Goal: Use online tool/utility: Utilize a website feature to perform a specific function

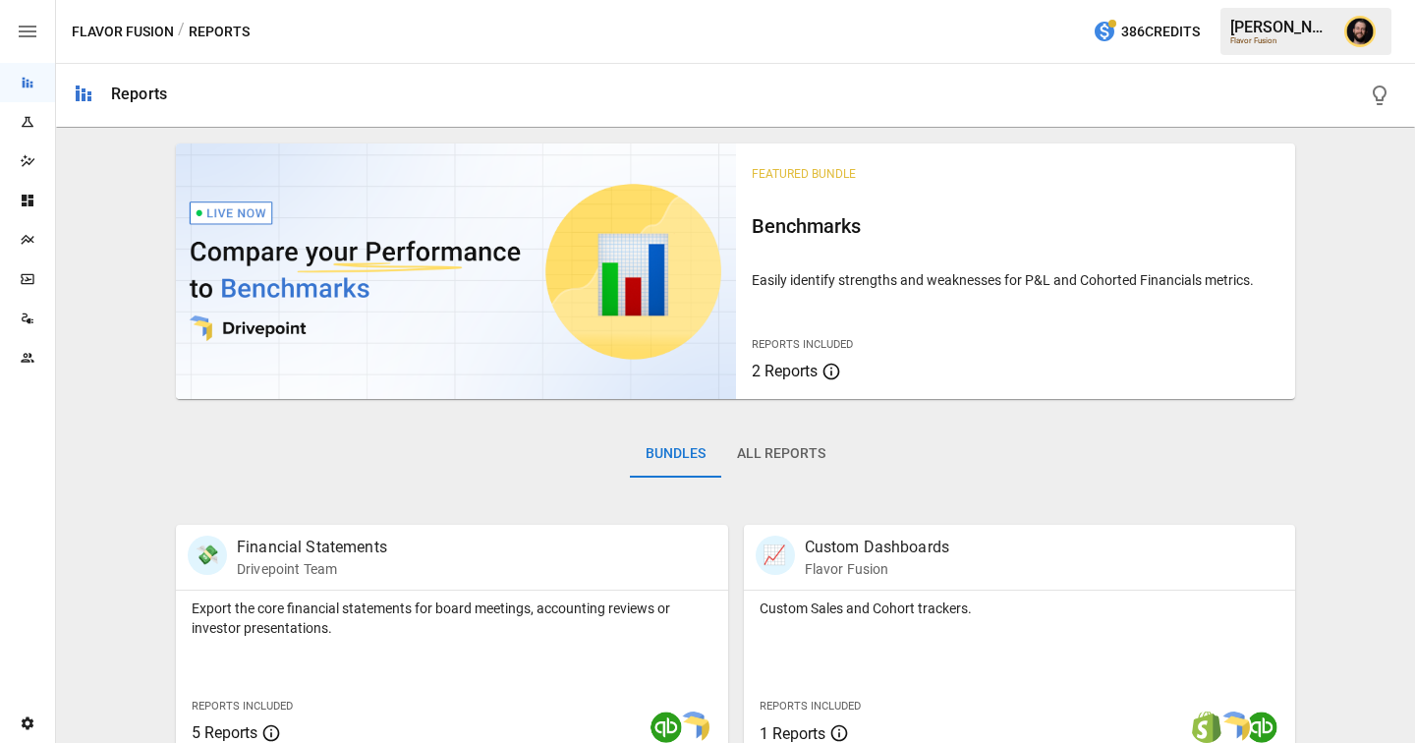
click at [32, 239] on icon "Plans" at bounding box center [28, 240] width 16 height 16
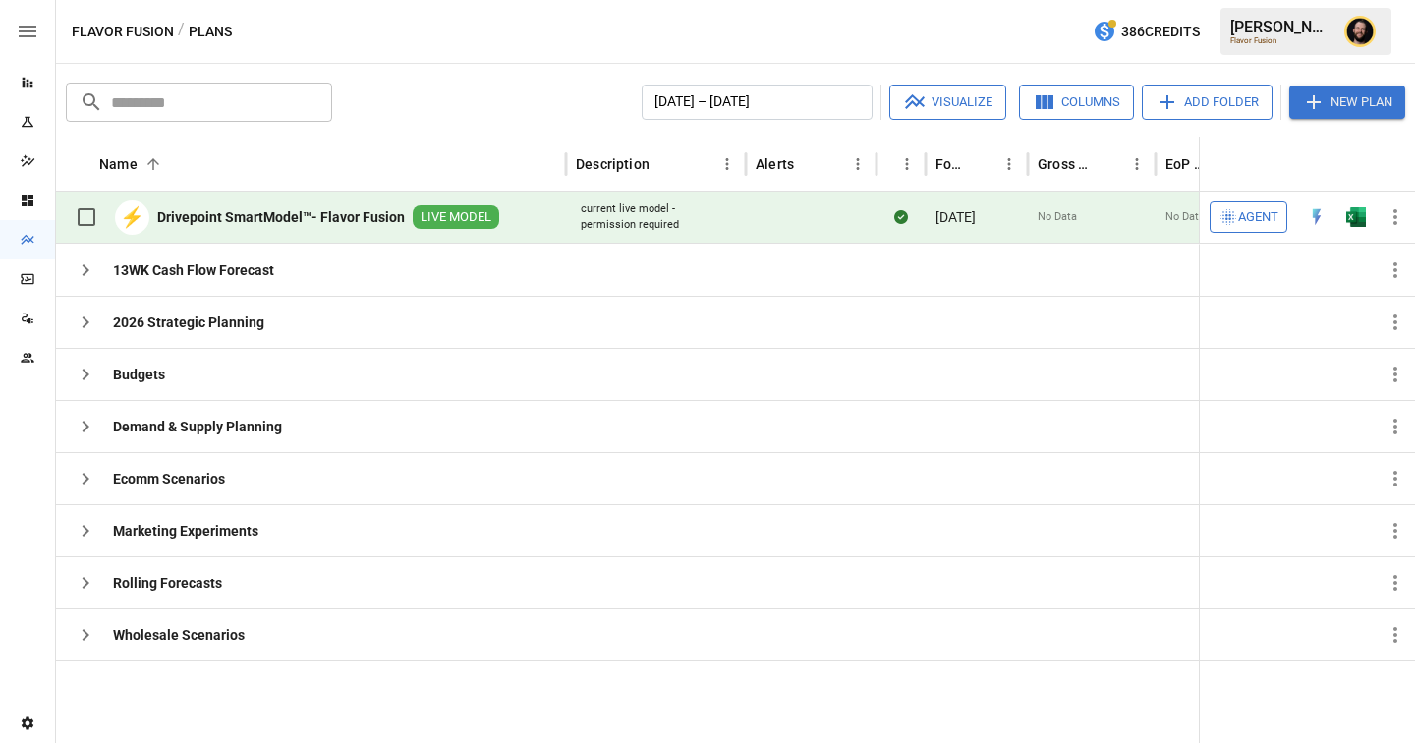
click at [1022, 214] on span "Agent" at bounding box center [1258, 217] width 40 height 23
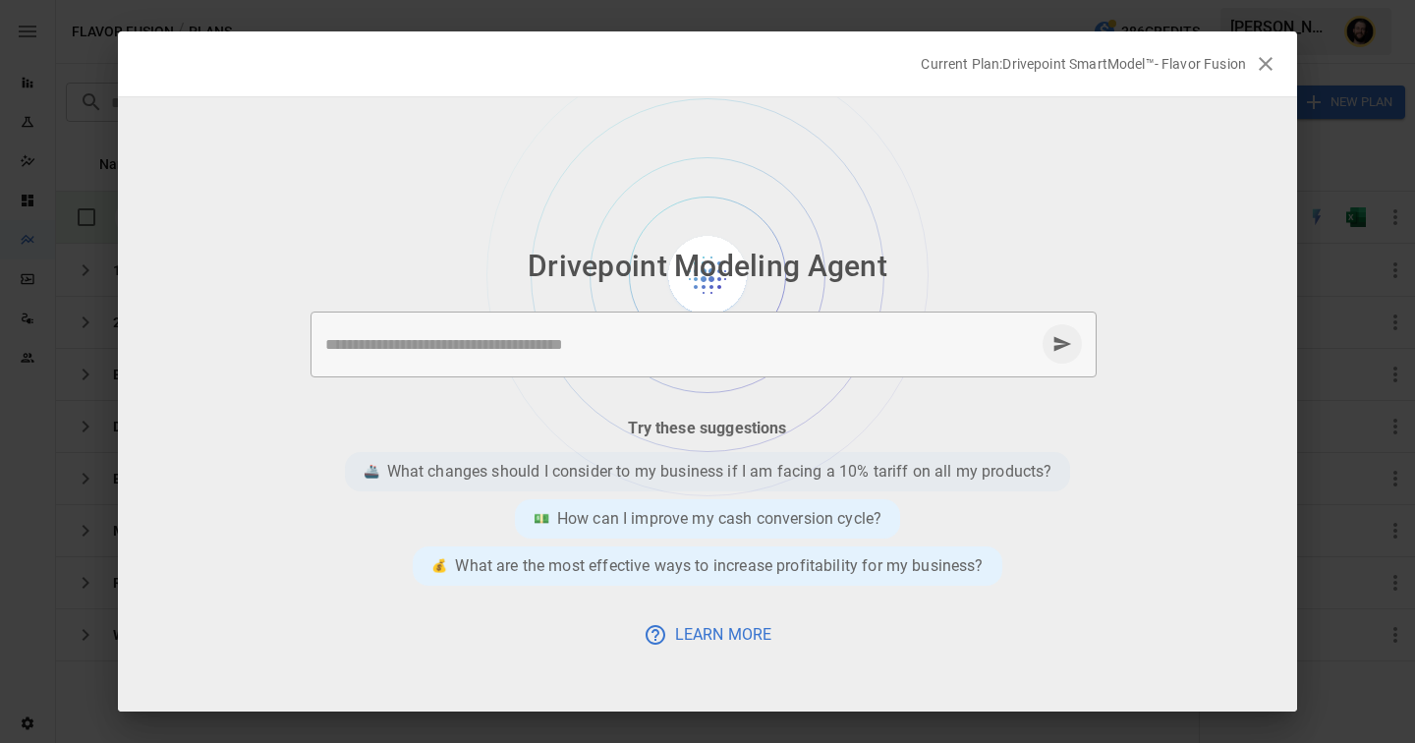
click at [662, 475] on p "What changes should I consider to my business if I am facing a 10% tariff on al…" at bounding box center [719, 472] width 665 height 24
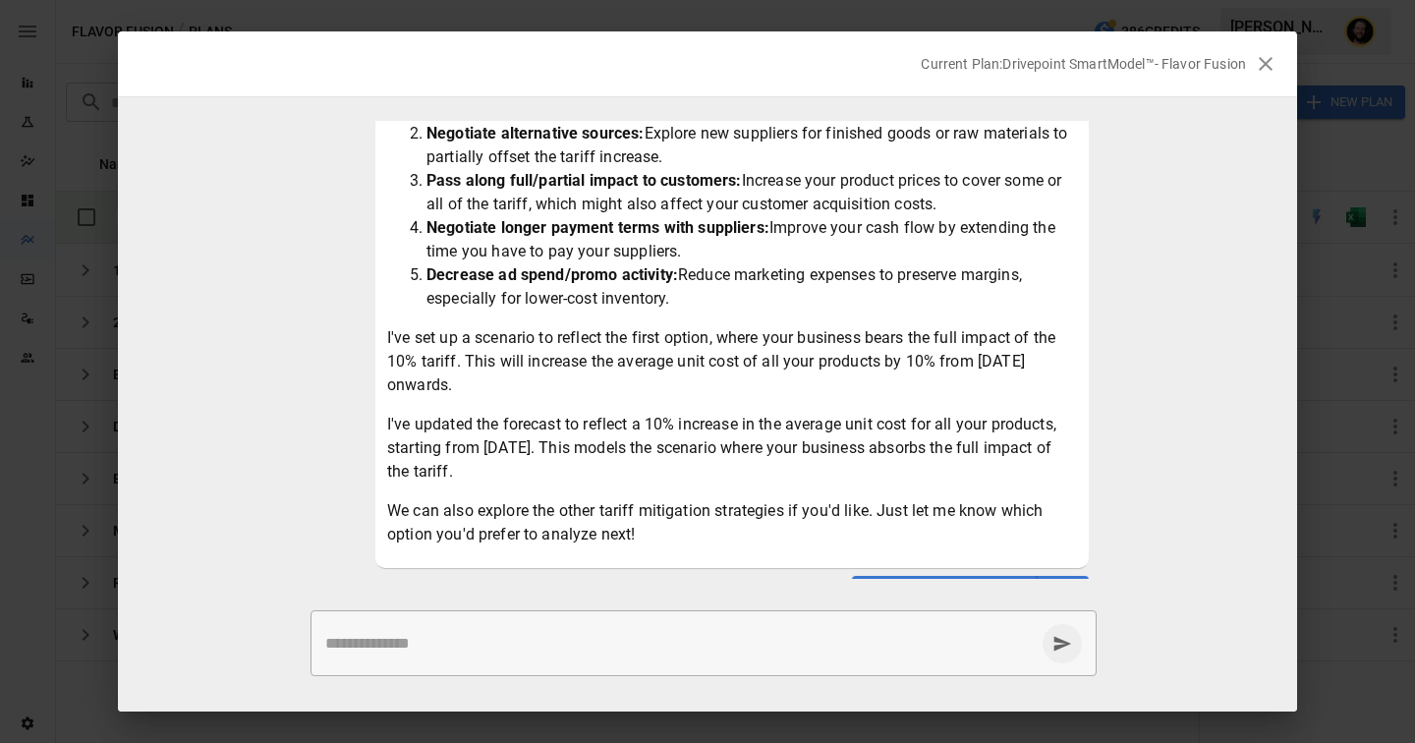
scroll to position [282, 0]
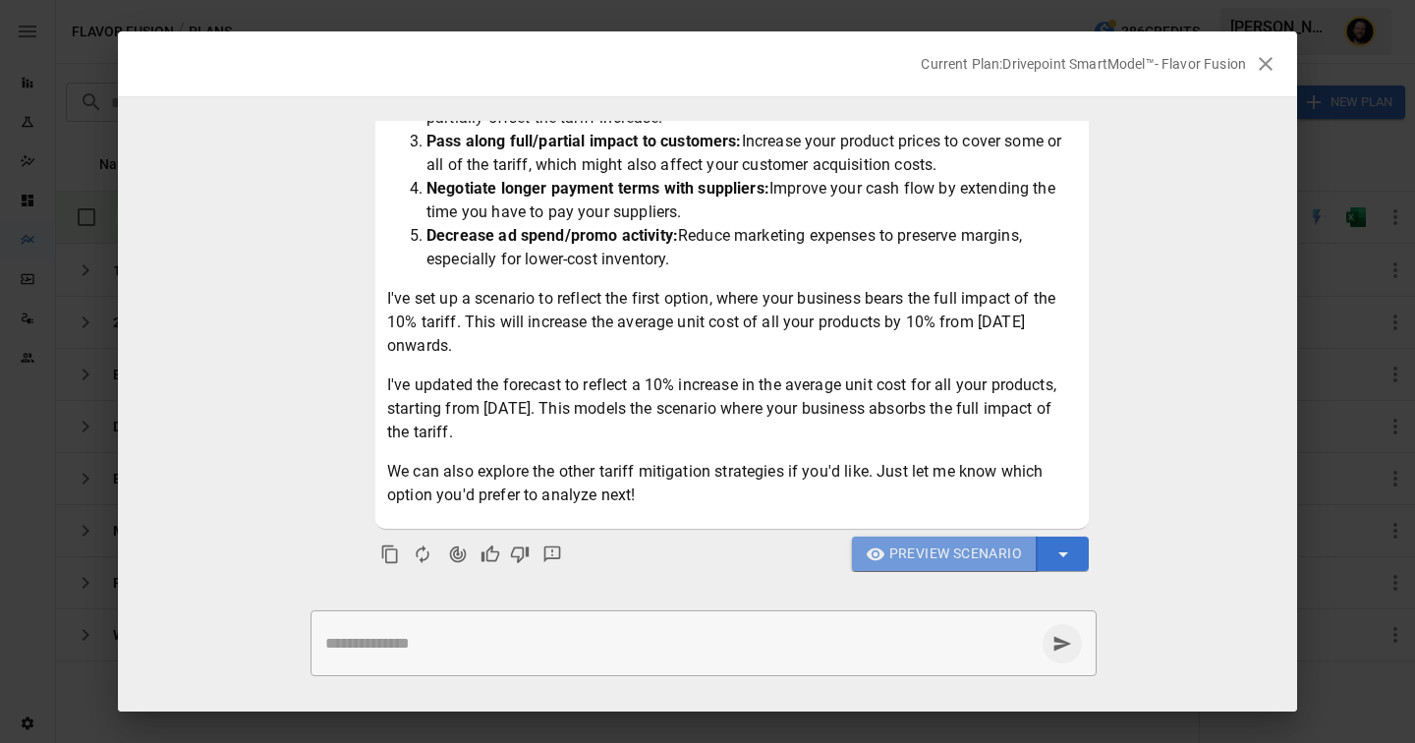
click at [918, 556] on span "Preview Scenario" at bounding box center [956, 554] width 133 height 25
click at [913, 562] on span "Preview Scenario" at bounding box center [956, 554] width 133 height 25
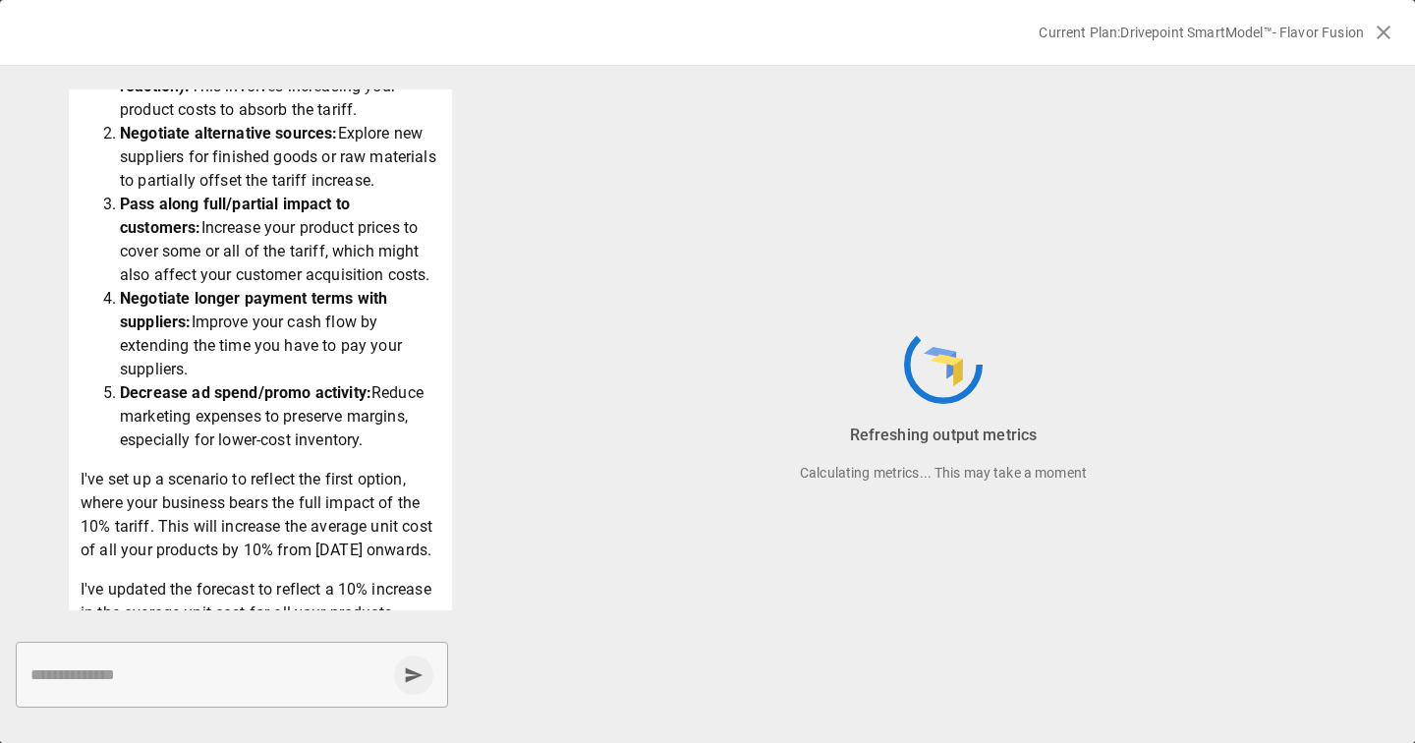
click at [785, 295] on div "Refreshing output metrics Calculating metrics... This may take a moment" at bounding box center [944, 404] width 944 height 677
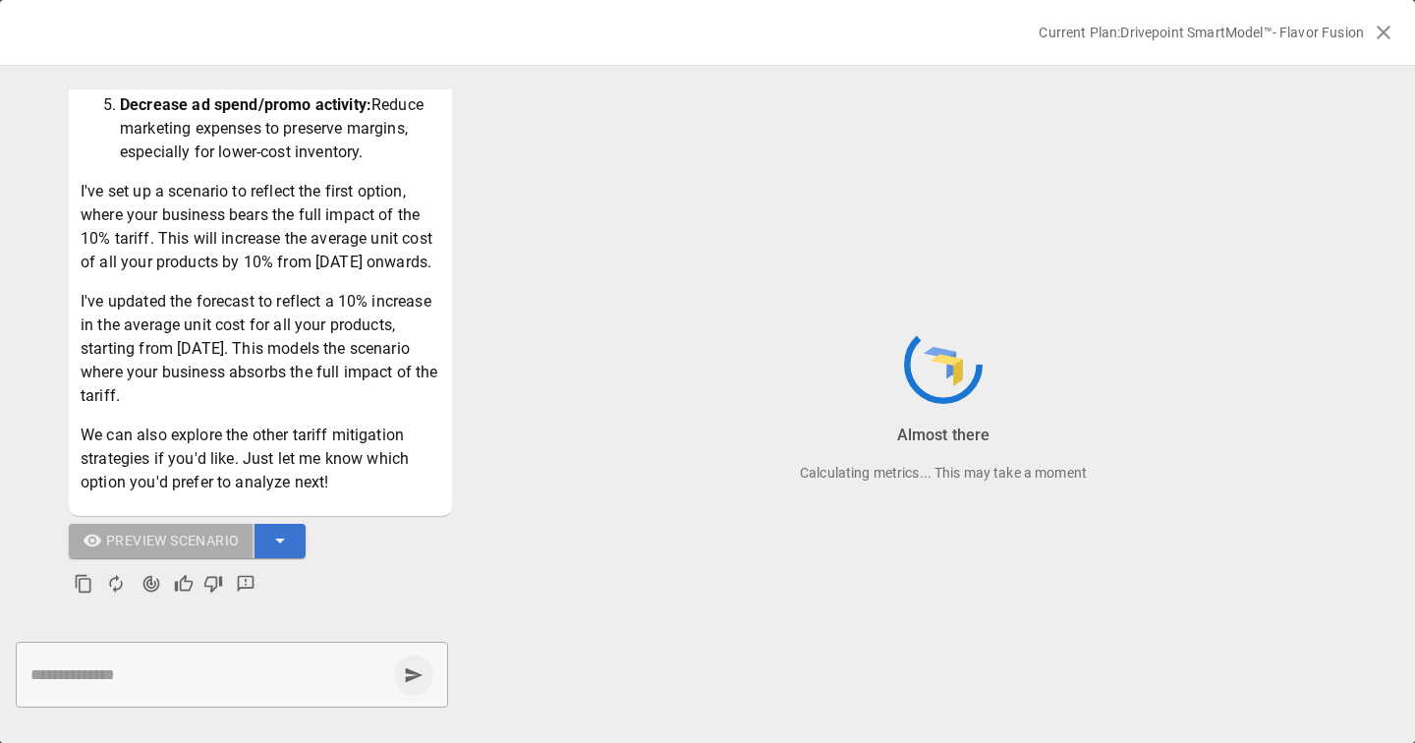
click at [663, 240] on div "Almost there Calculating metrics... This may take a moment" at bounding box center [944, 404] width 944 height 677
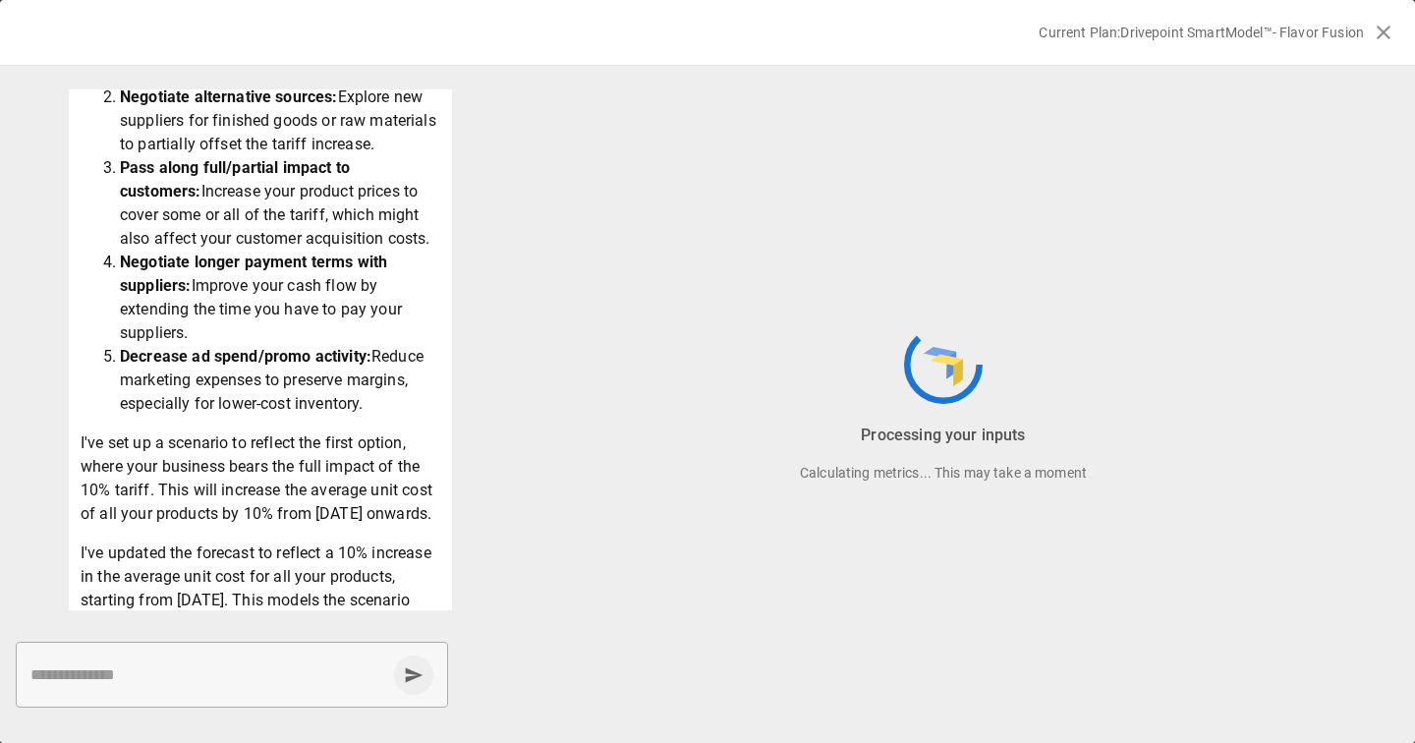
scroll to position [0, 0]
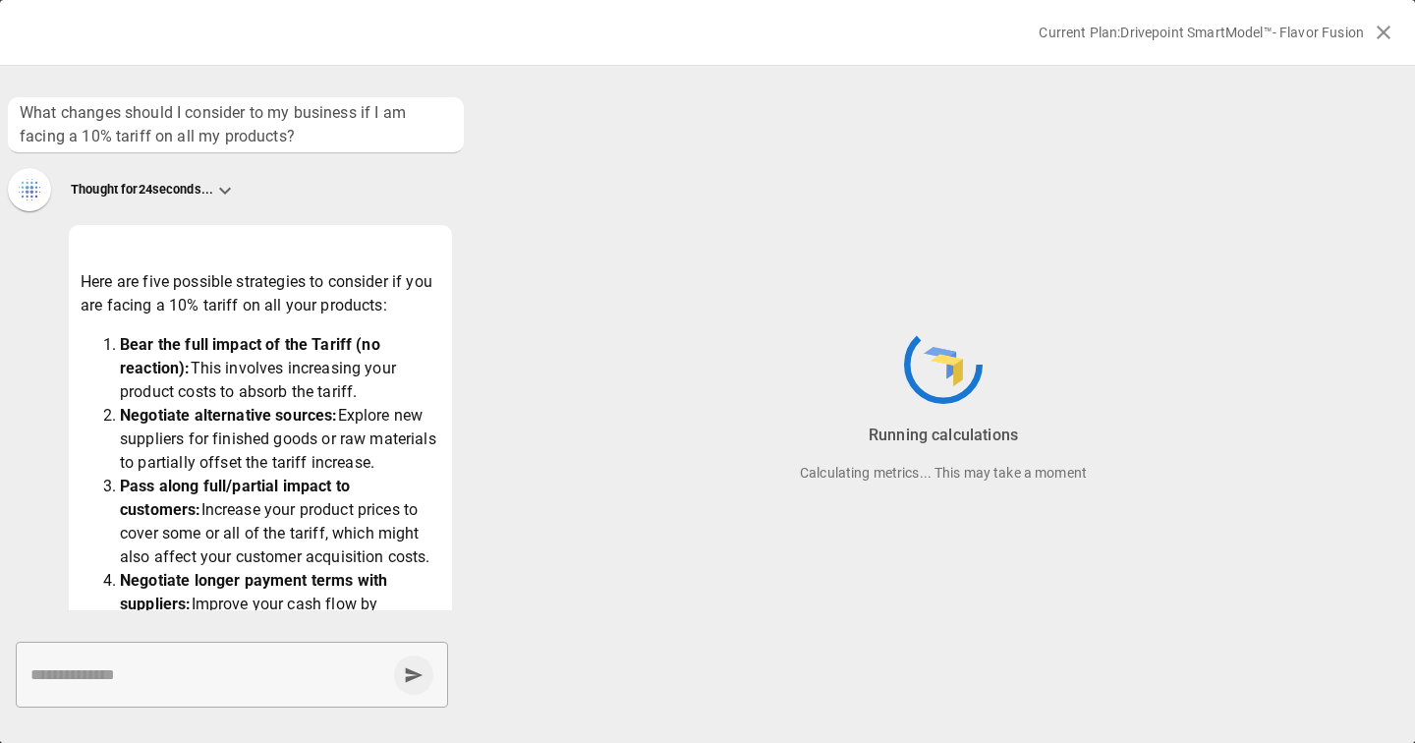
click at [574, 585] on div "Running calculations Calculating metrics... This may take a moment" at bounding box center [944, 404] width 944 height 677
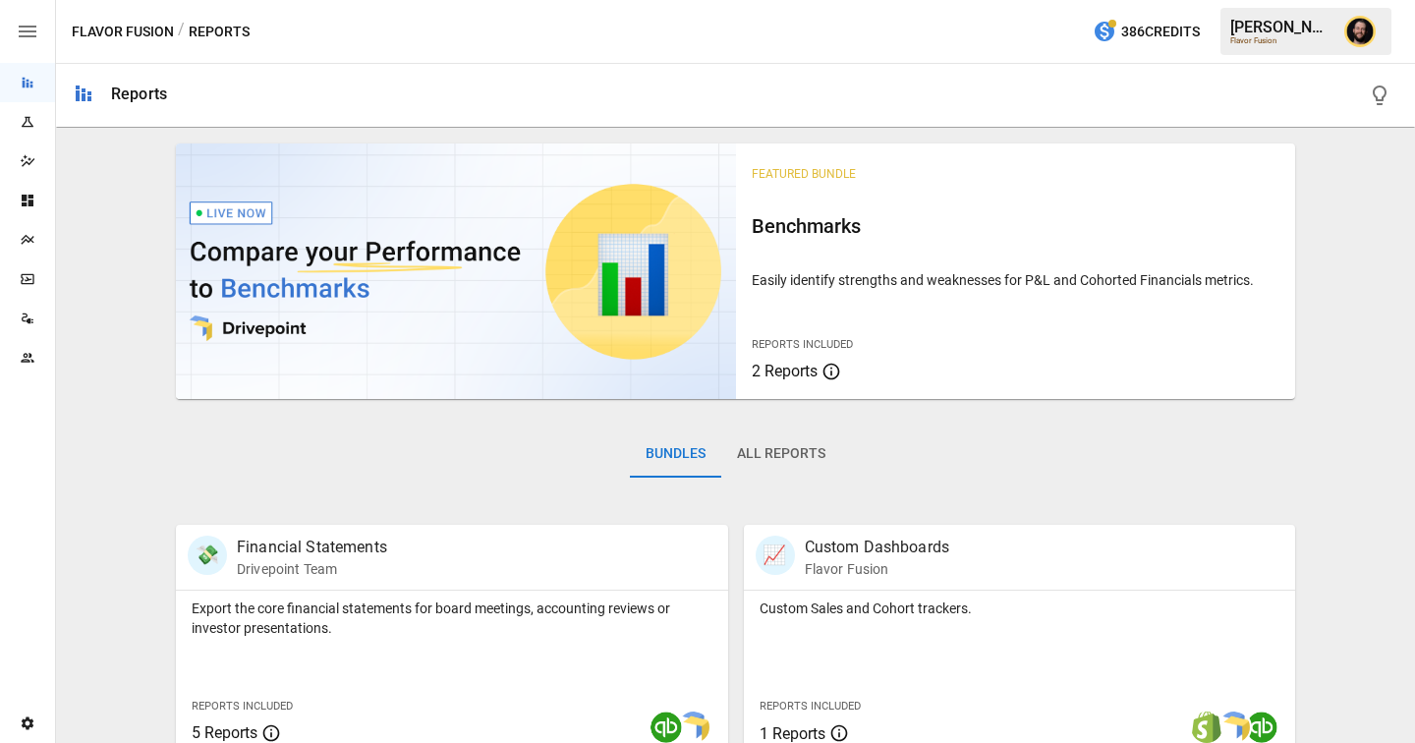
click at [37, 238] on div "Plans" at bounding box center [27, 240] width 55 height 16
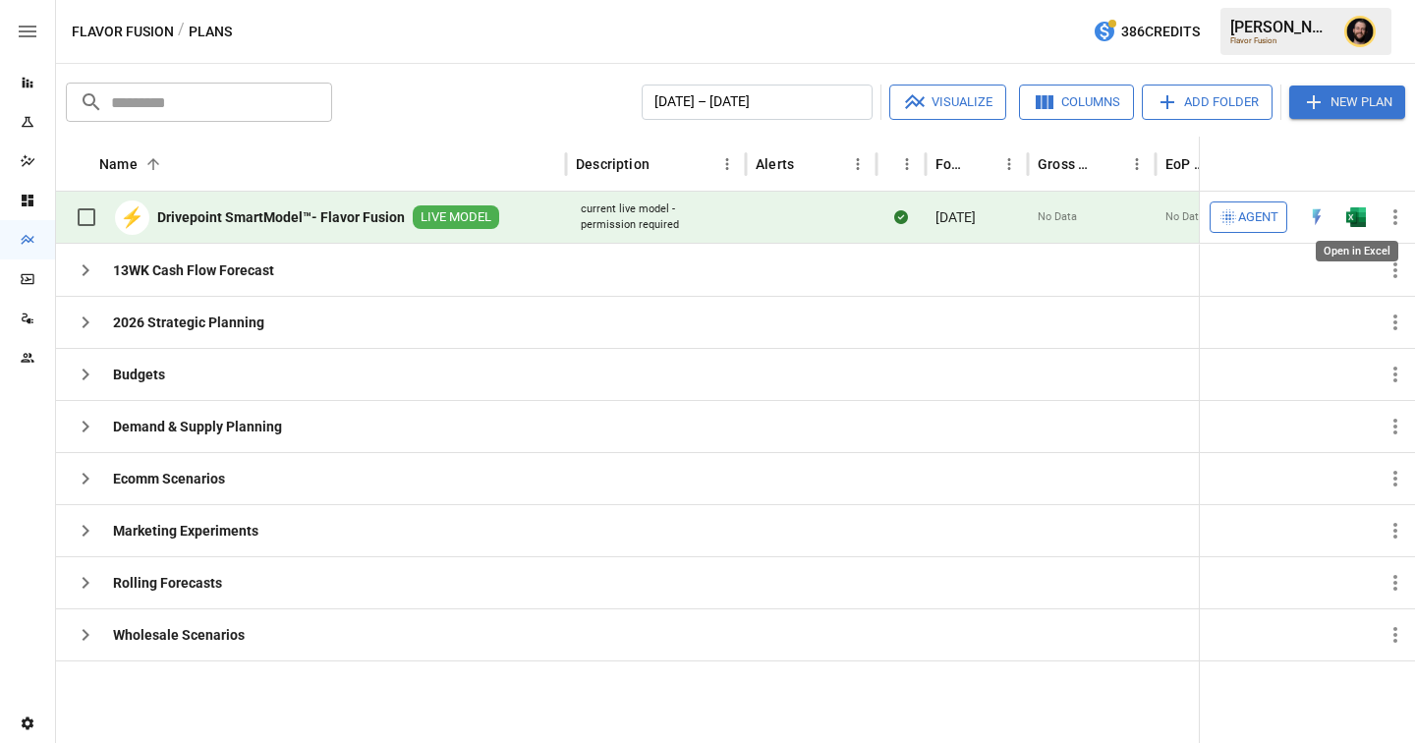
click at [1022, 215] on img "Open in Excel" at bounding box center [1357, 217] width 20 height 20
click at [91, 484] on icon "button" at bounding box center [86, 479] width 24 height 24
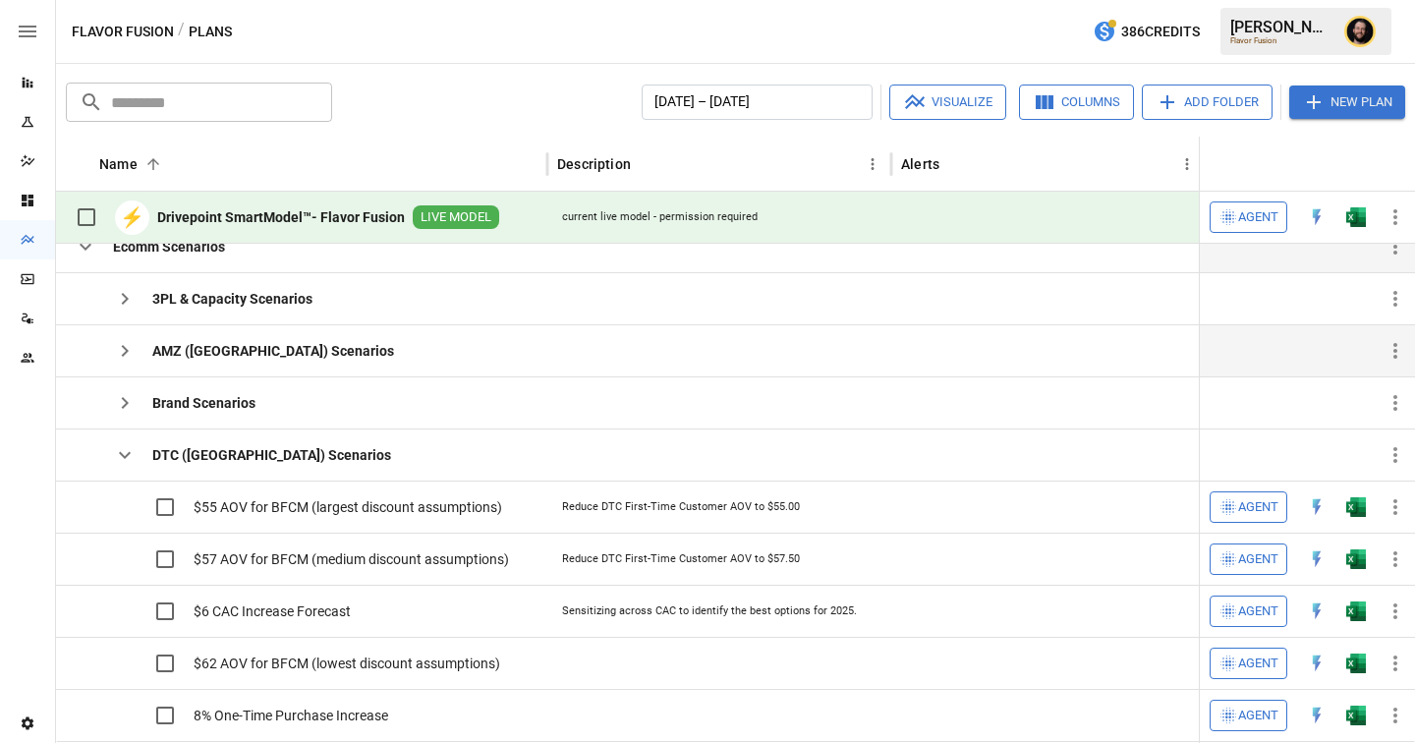
scroll to position [214, 0]
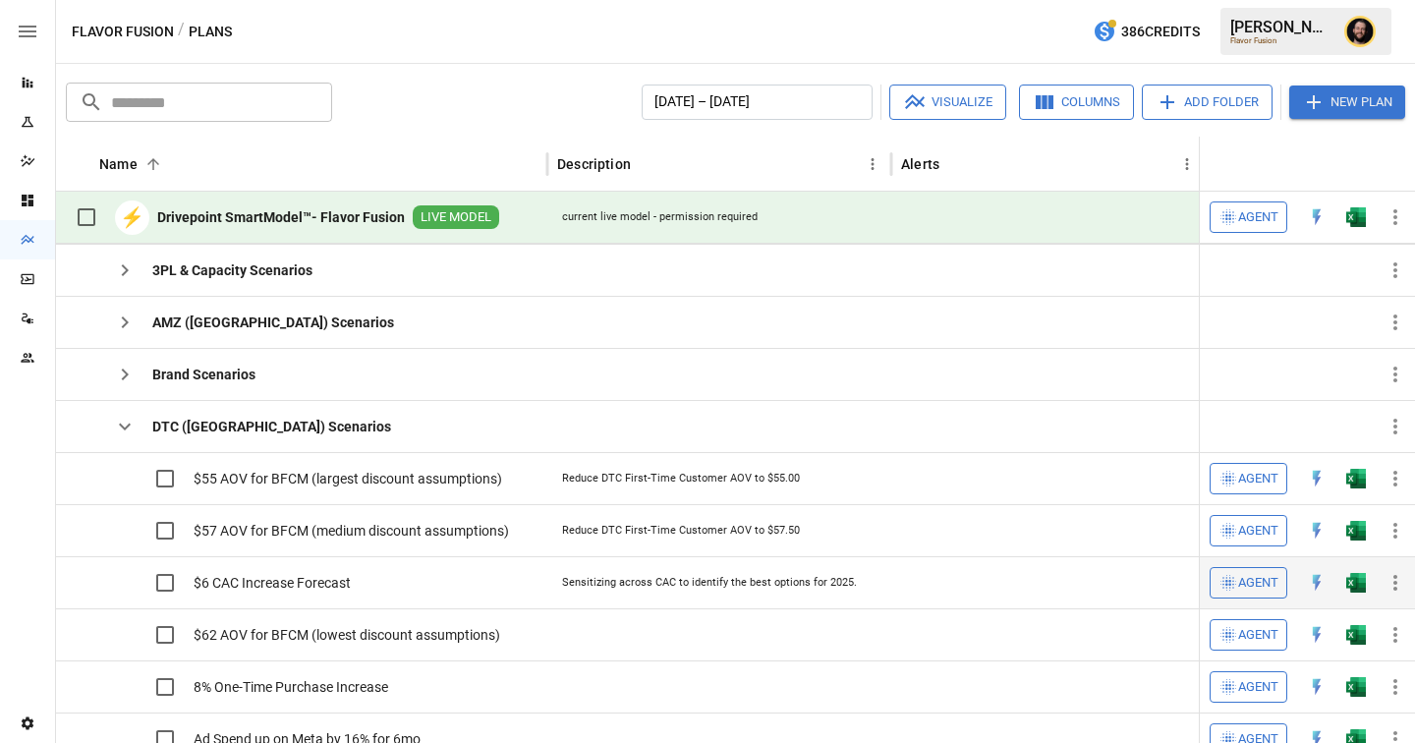
click at [1022, 588] on icon "button" at bounding box center [1229, 583] width 20 height 20
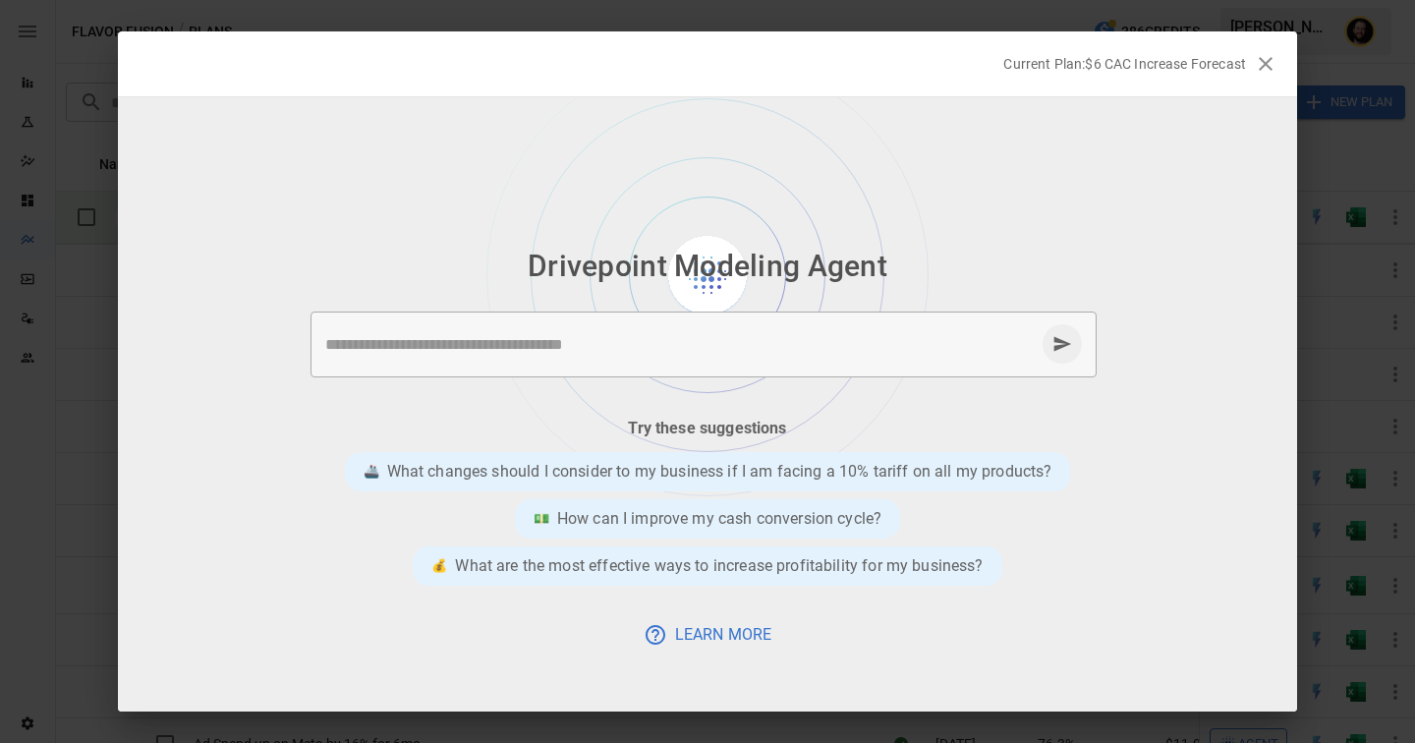
click at [624, 280] on p "Drivepoint Modeling Agent" at bounding box center [708, 266] width 360 height 44
click at [595, 352] on textarea at bounding box center [680, 344] width 710 height 23
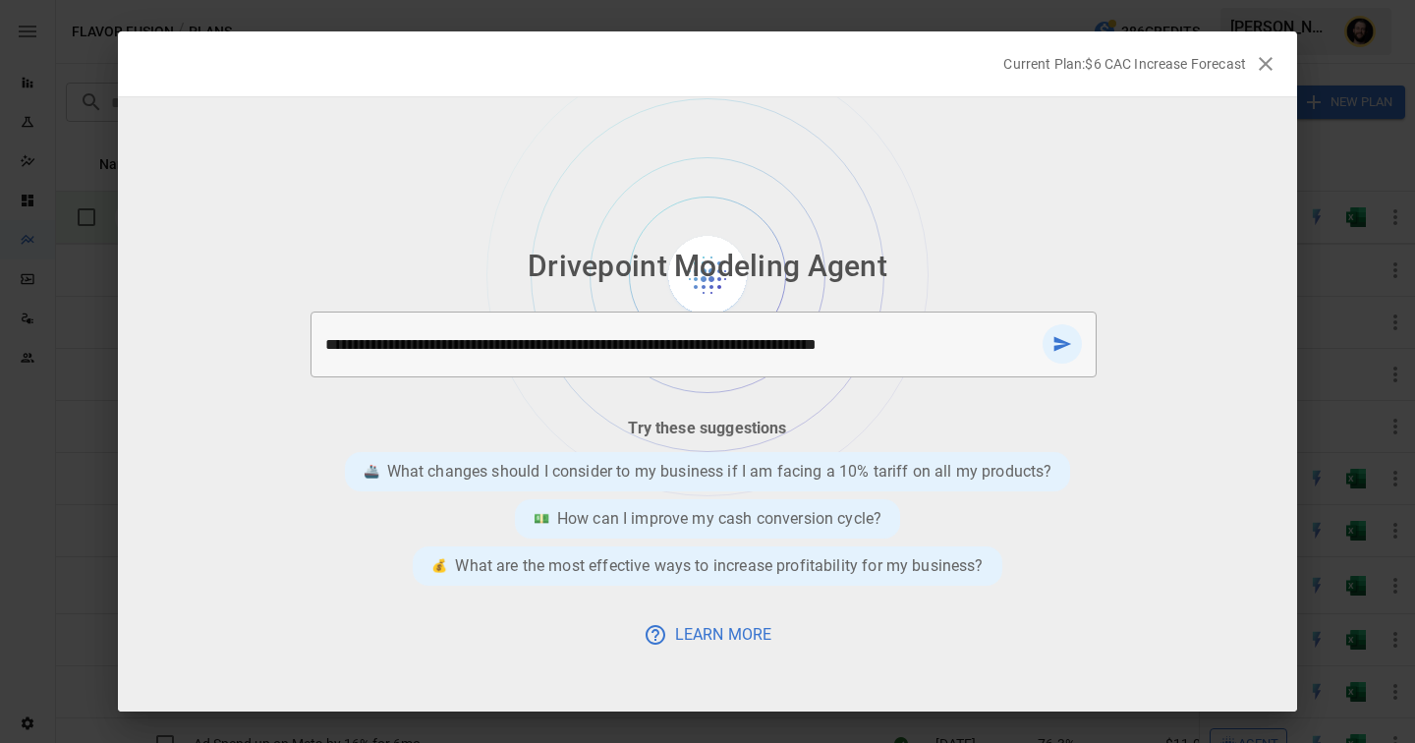
drag, startPoint x: 960, startPoint y: 344, endPoint x: 832, endPoint y: 340, distance: 128.8
click at [832, 341] on textarea "**********" at bounding box center [680, 344] width 710 height 23
click at [827, 341] on textarea "**********" at bounding box center [680, 344] width 710 height 23
click at [961, 344] on textarea "**********" at bounding box center [680, 344] width 710 height 23
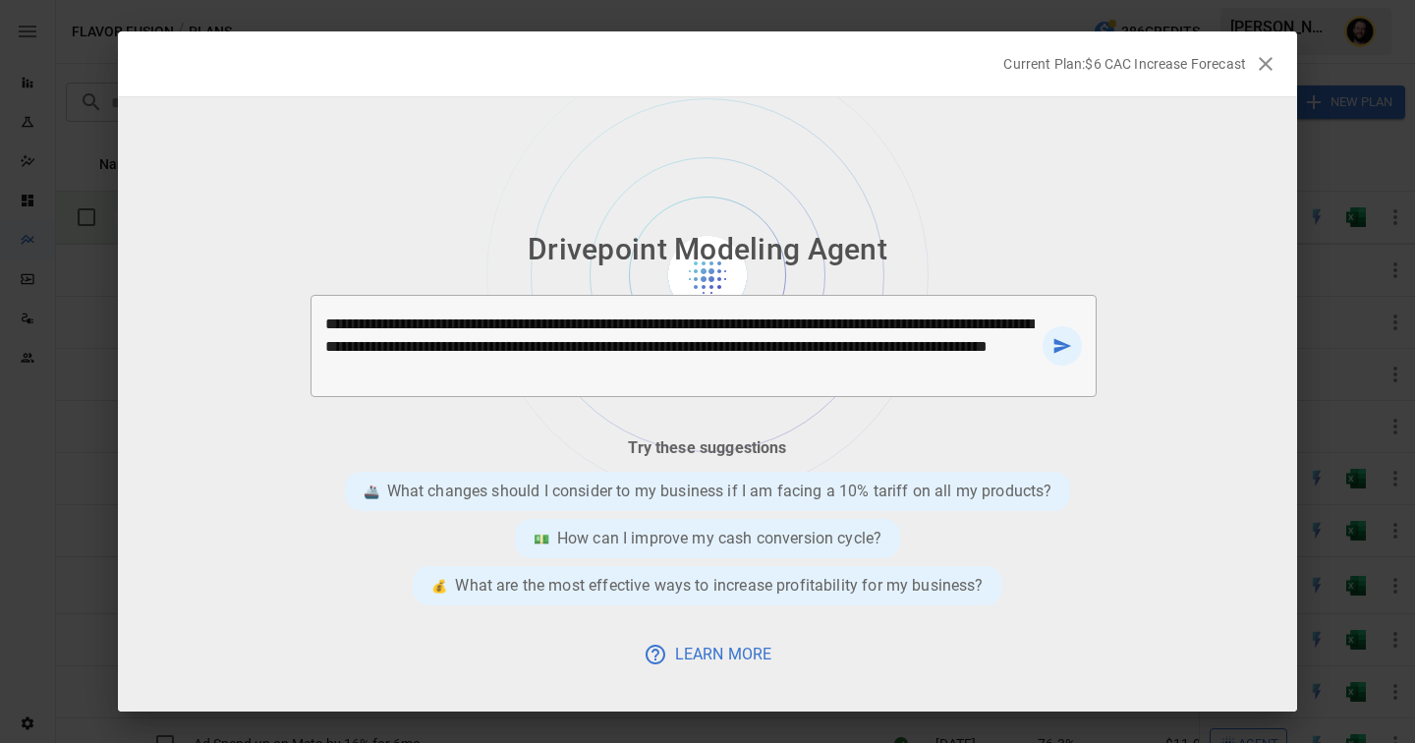
type textarea "**********"
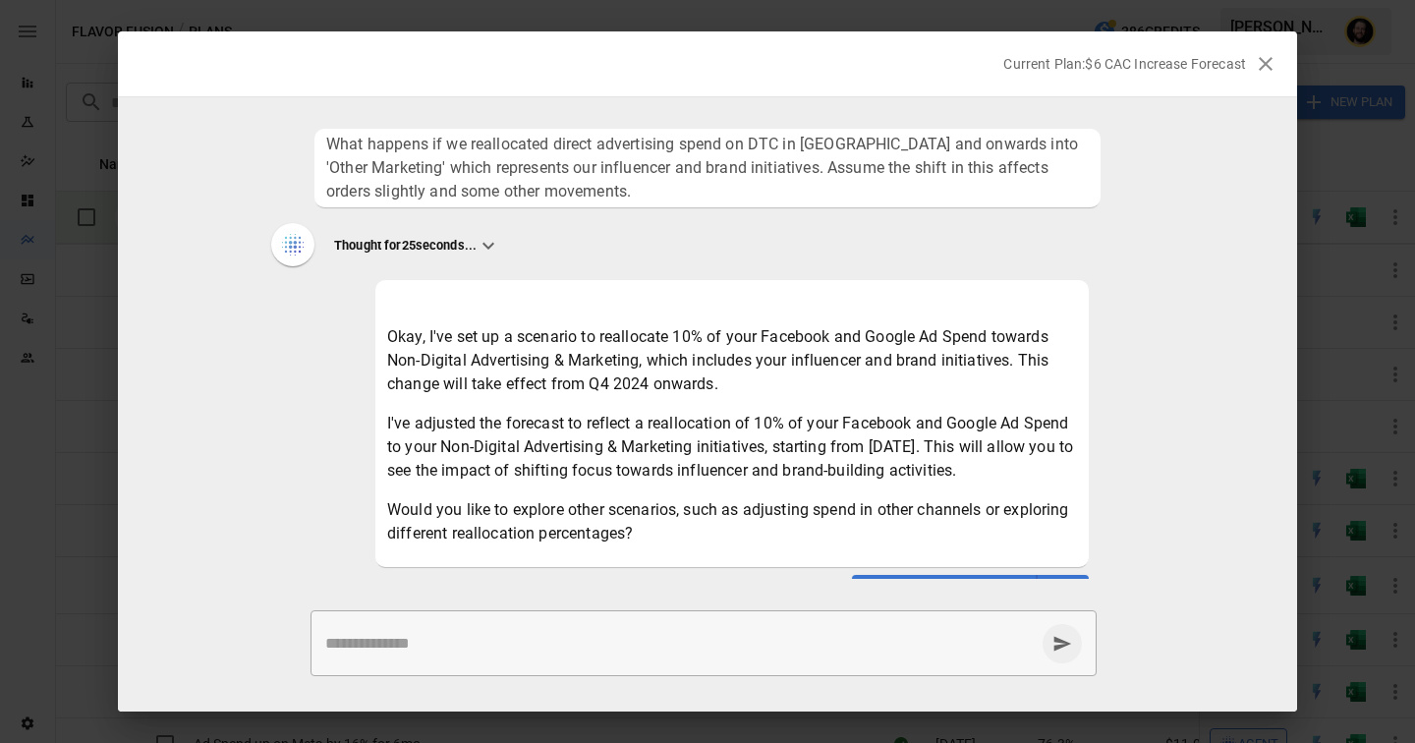
scroll to position [39, 0]
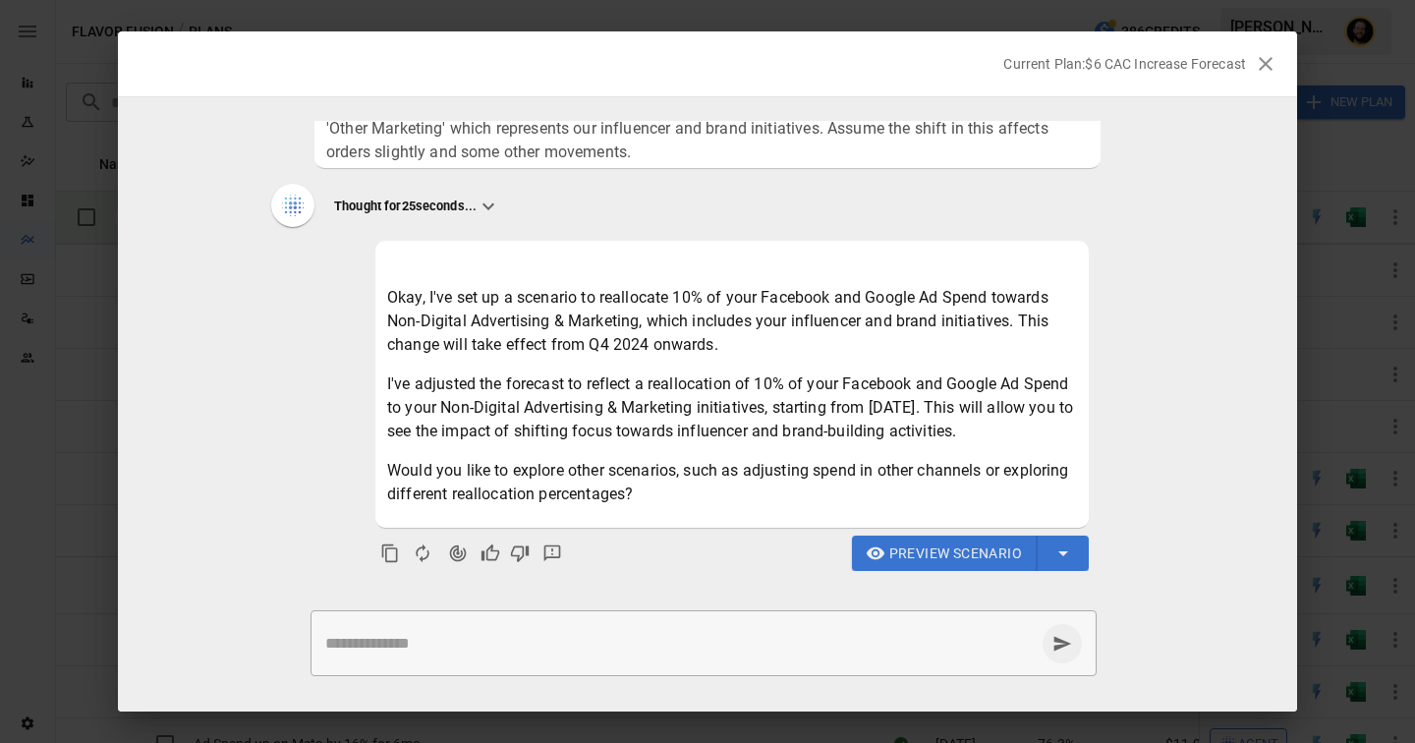
click at [638, 593] on textarea at bounding box center [680, 643] width 710 height 23
type textarea "**********"
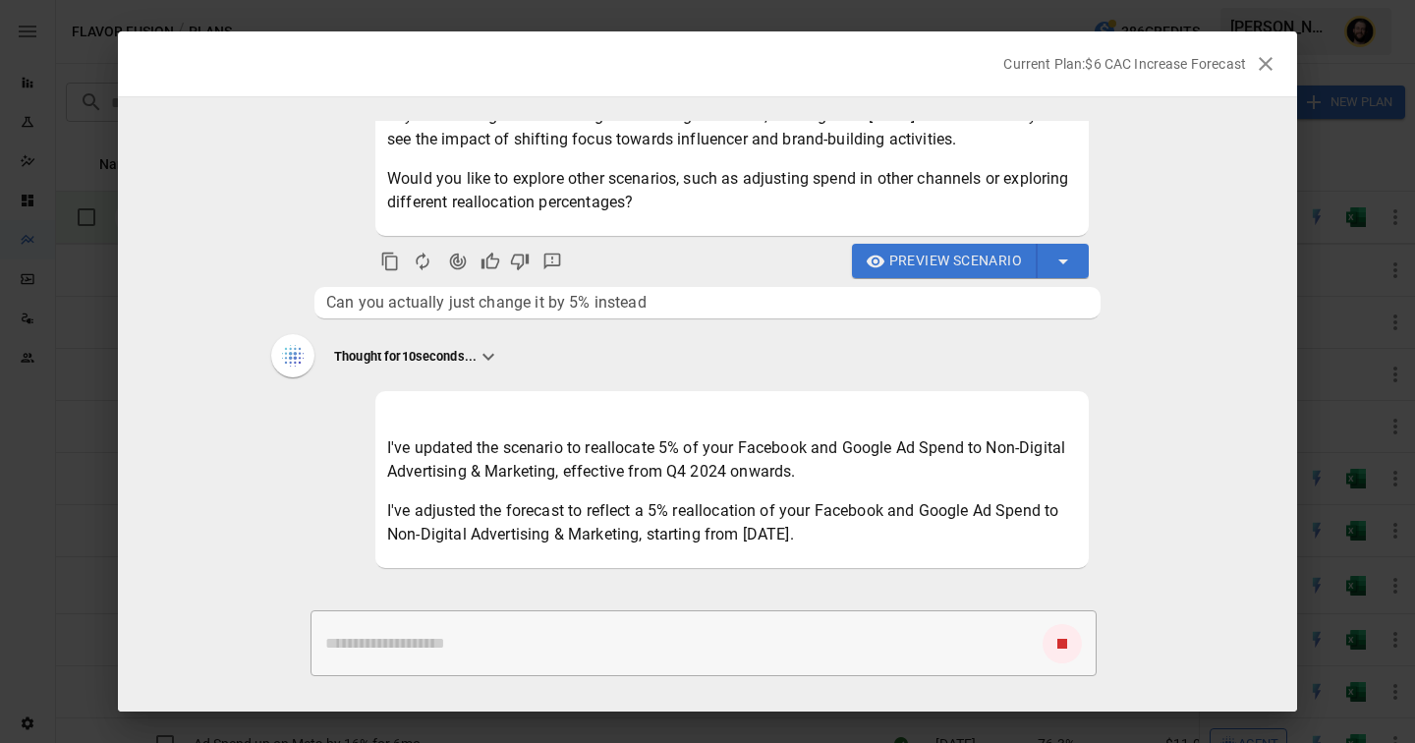
scroll to position [371, 0]
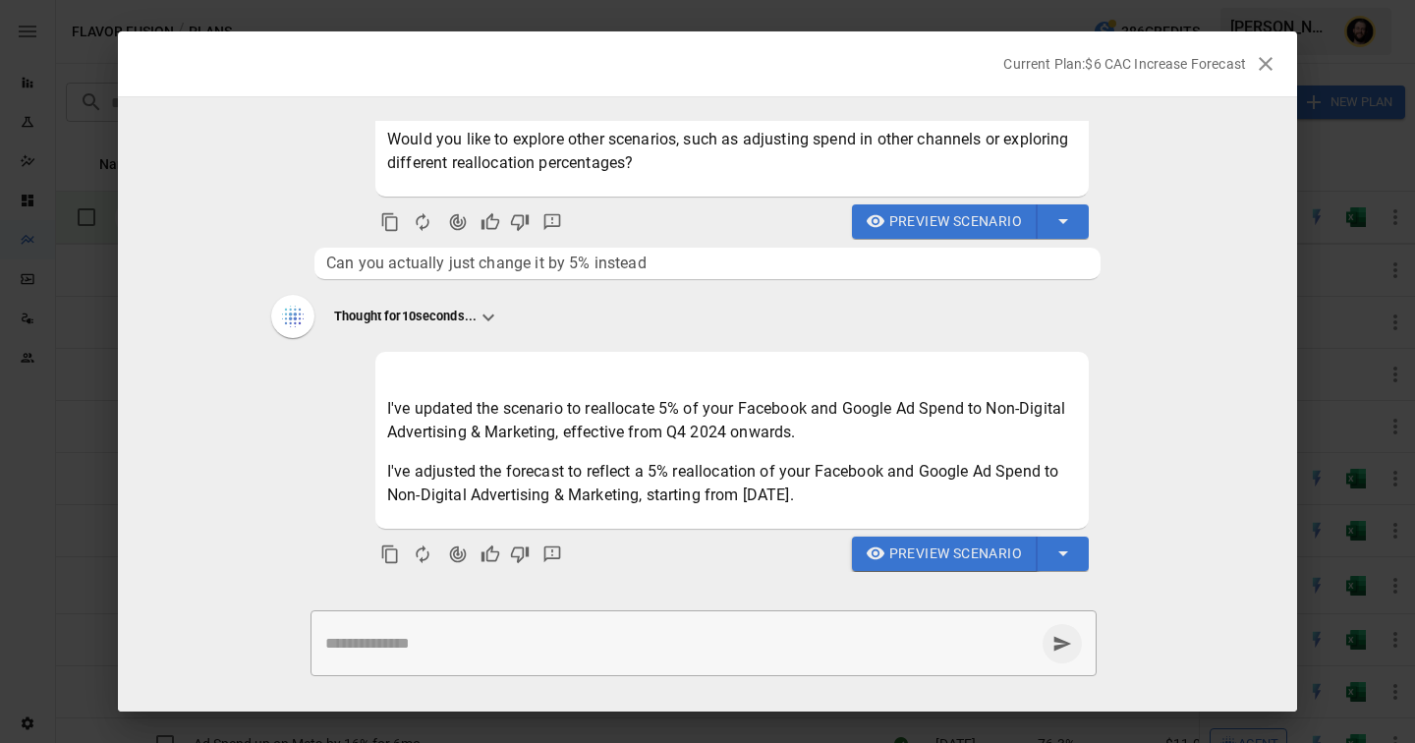
click at [917, 548] on span "Preview Scenario" at bounding box center [956, 554] width 133 height 25
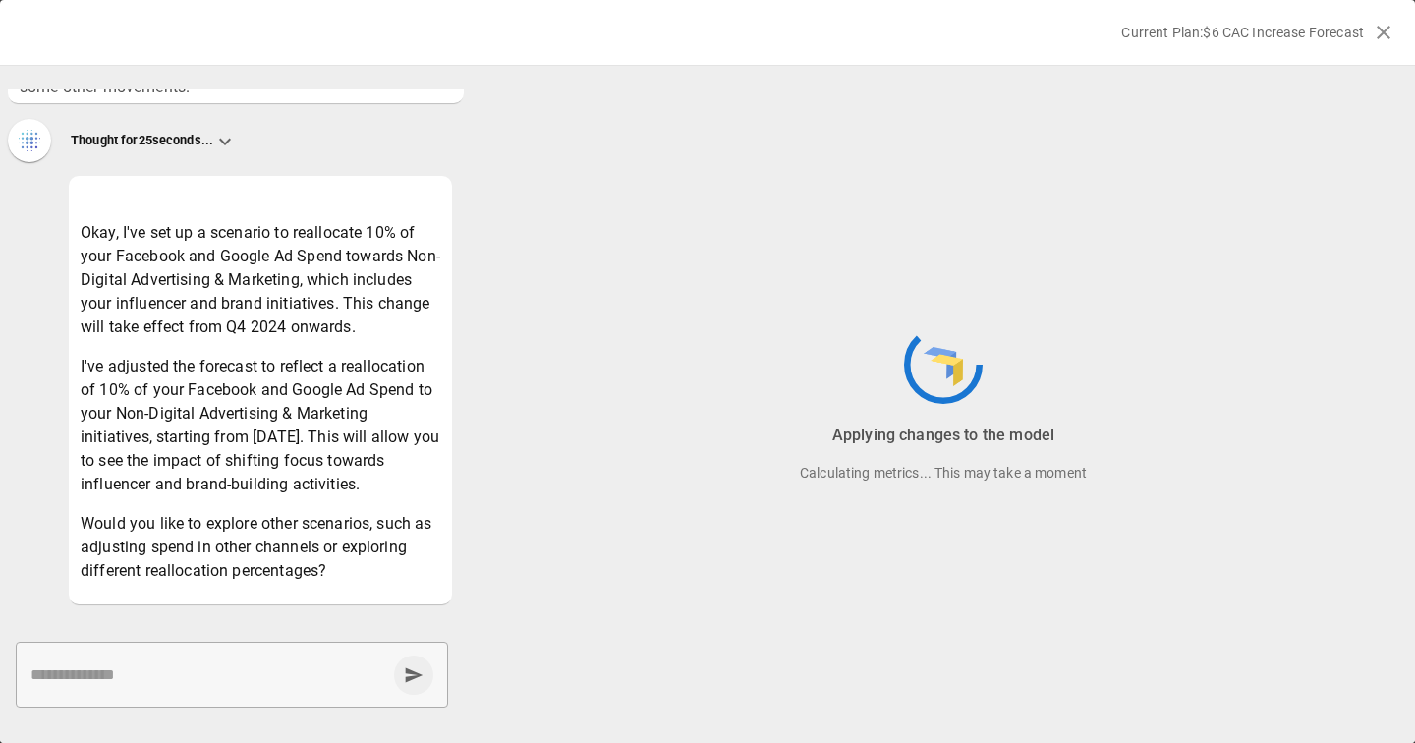
scroll to position [131, 0]
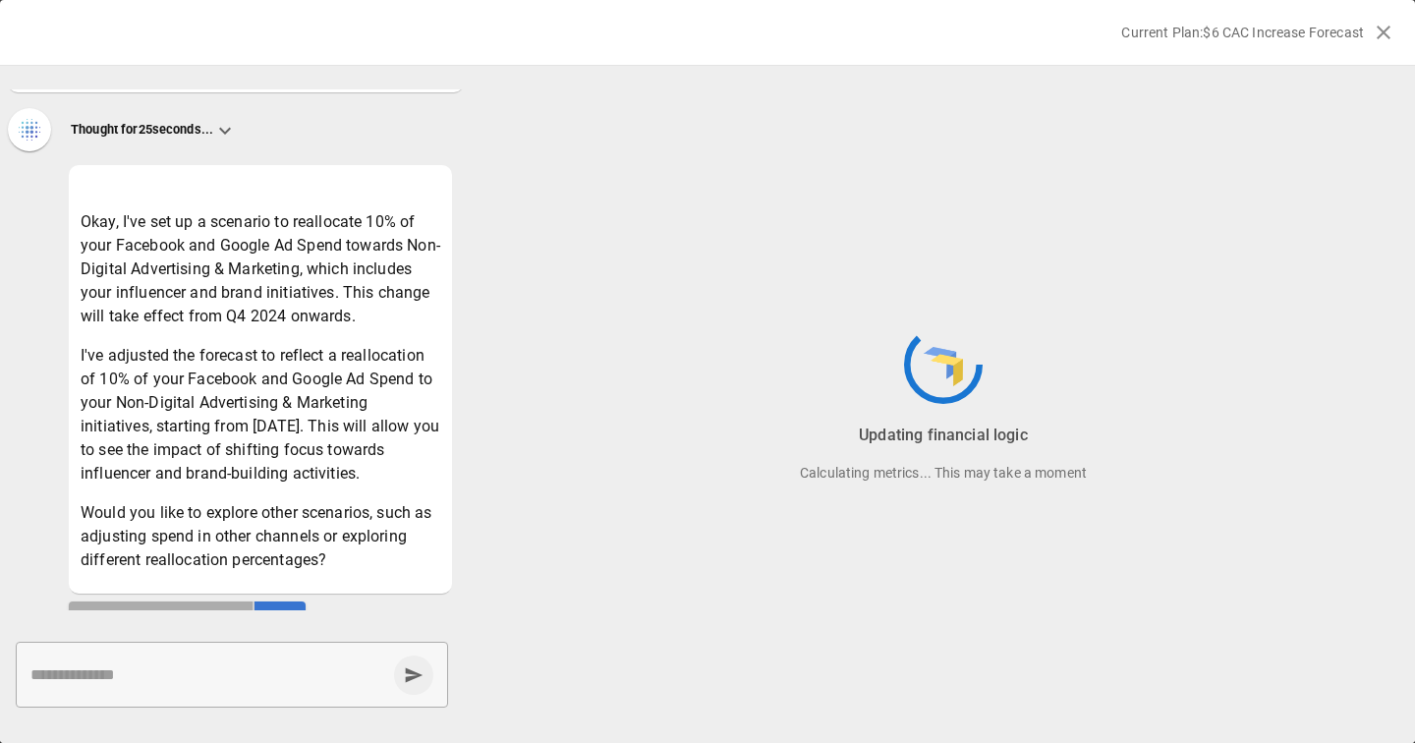
drag, startPoint x: 355, startPoint y: 408, endPoint x: 405, endPoint y: 483, distance: 90.0
click at [405, 483] on p "I've adjusted the forecast to reflect a reallocation of 10% of your Facebook an…" at bounding box center [261, 415] width 360 height 142
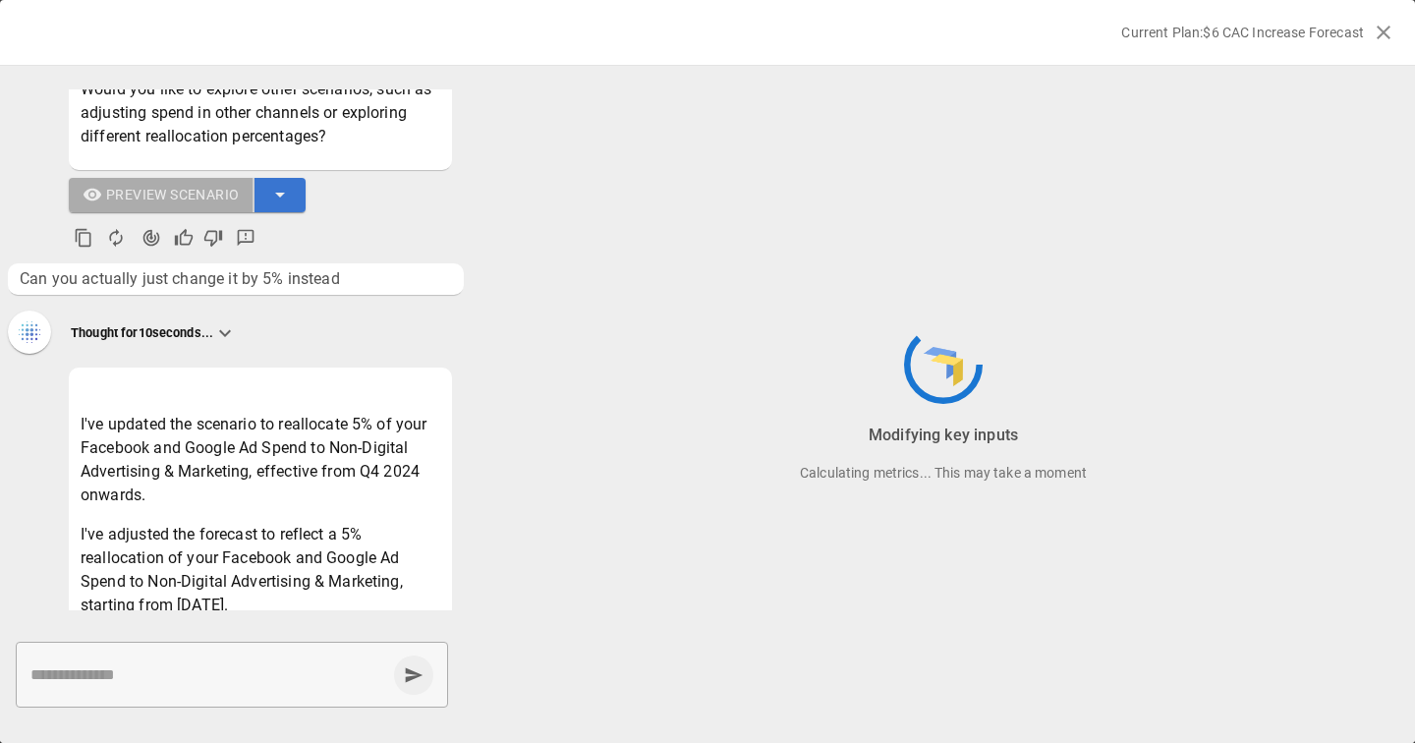
scroll to position [677, 0]
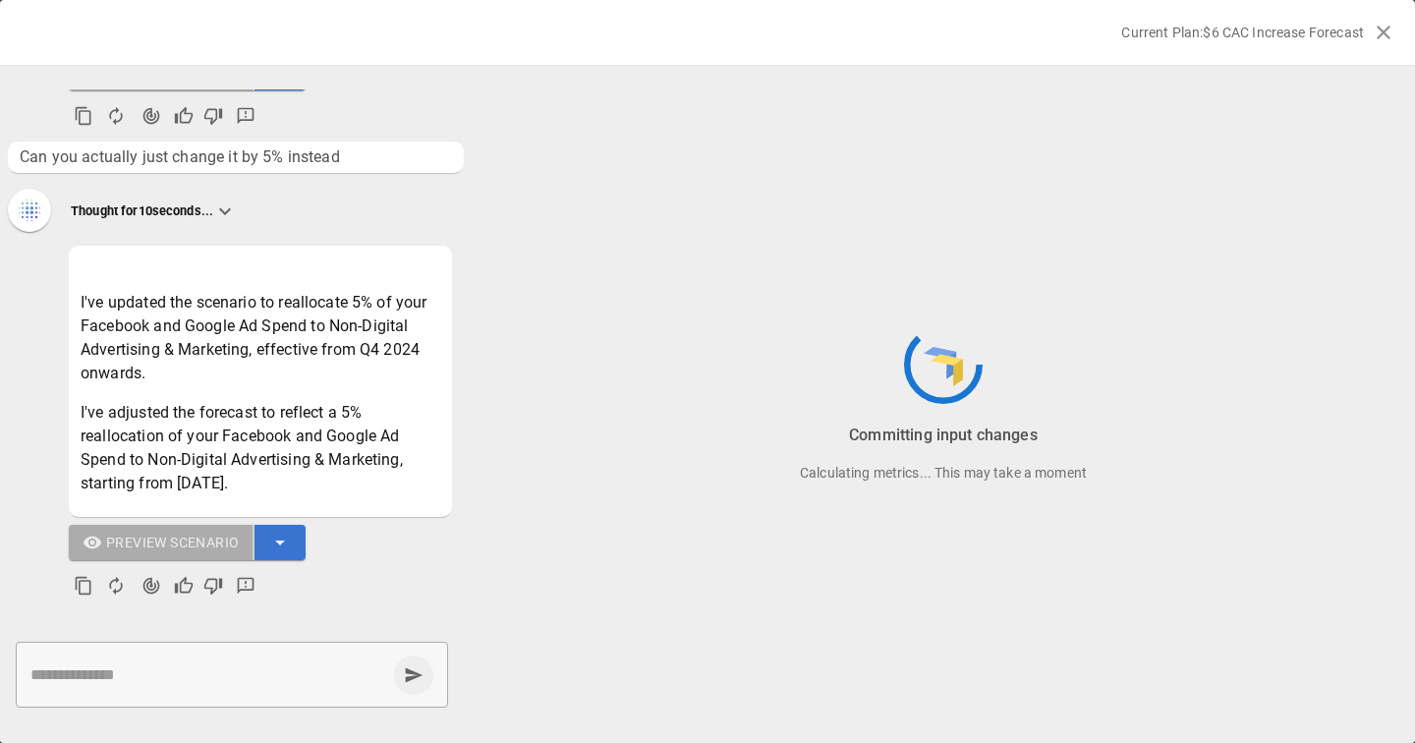
click at [964, 584] on div "Committing input changes Calculating metrics... This may take a moment" at bounding box center [944, 405] width 944 height 678
click at [806, 534] on div "Adjusting calculations Calculating metrics... This may take a moment" at bounding box center [944, 405] width 944 height 678
click at [802, 401] on div "Rebuilding financial flows Calculating metrics... This may take a moment" at bounding box center [944, 405] width 944 height 678
click at [769, 380] on div "Applying new parameters Calculating metrics... This may take a moment" at bounding box center [944, 405] width 944 height 678
click at [741, 378] on div "Updating financial logic Calculating metrics... This may take a moment" at bounding box center [944, 405] width 944 height 678
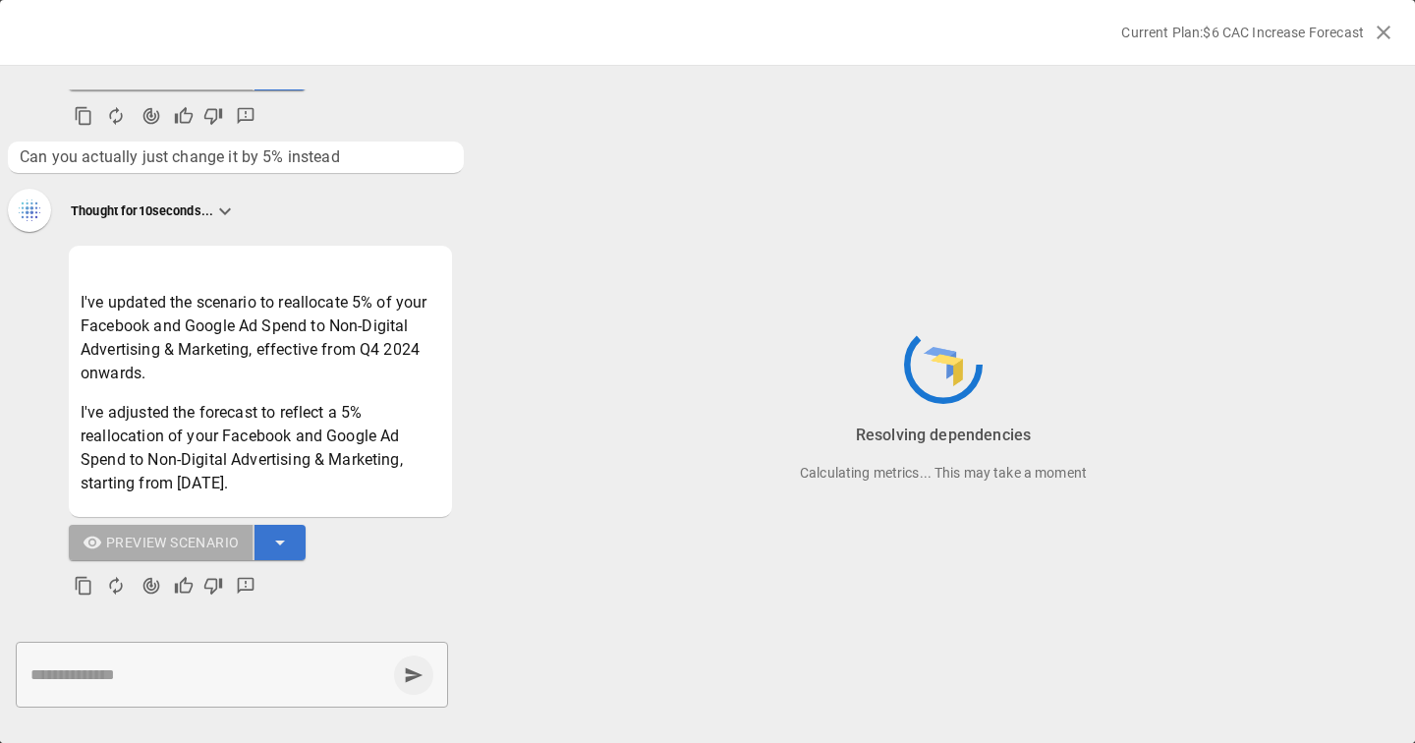
click at [788, 461] on div "Resolving dependencies Calculating metrics... This may take a moment" at bounding box center [944, 454] width 944 height 60
